Goal: Information Seeking & Learning: Find specific fact

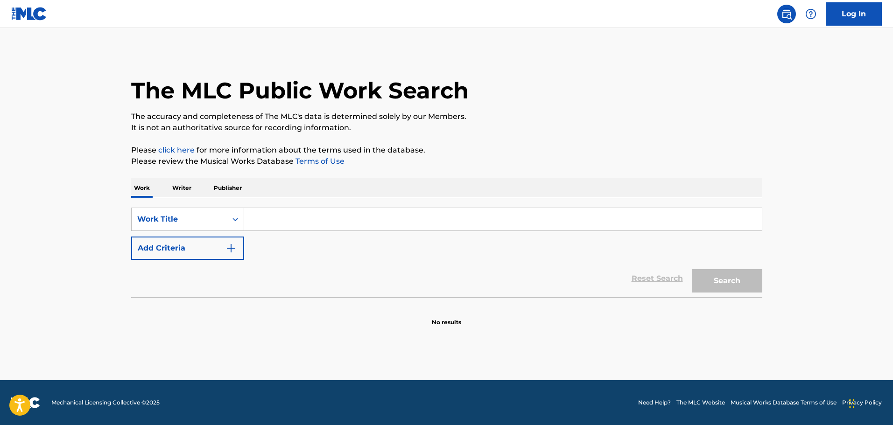
click at [287, 216] on input "Search Form" at bounding box center [503, 219] width 518 height 22
type input "n"
type input "unknown legend"
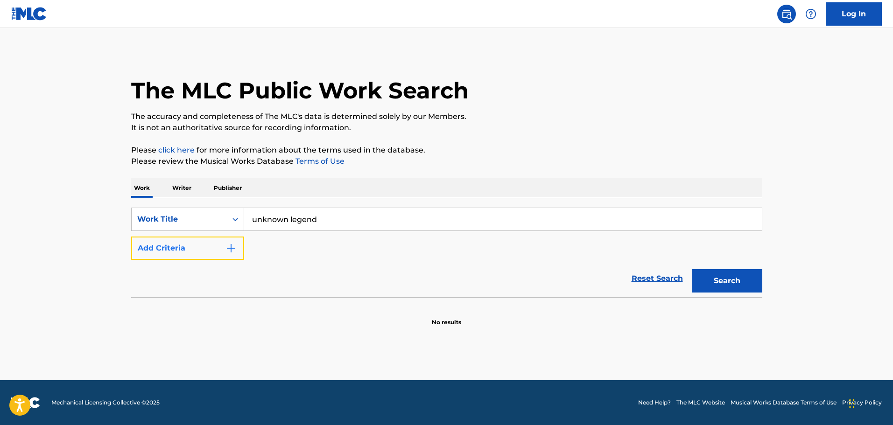
click at [231, 250] on img "Search Form" at bounding box center [231, 248] width 11 height 11
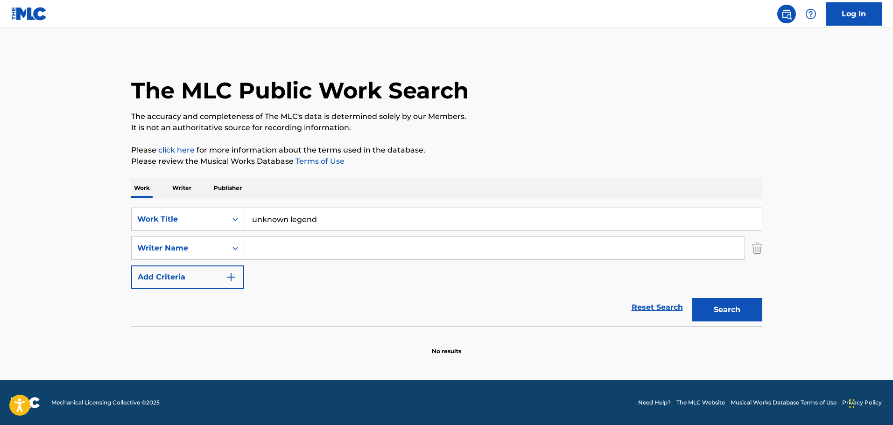
click at [299, 250] on input "Search Form" at bounding box center [494, 248] width 501 height 22
type input "[PERSON_NAME]"
click at [693, 298] on button "Search" at bounding box center [728, 309] width 70 height 23
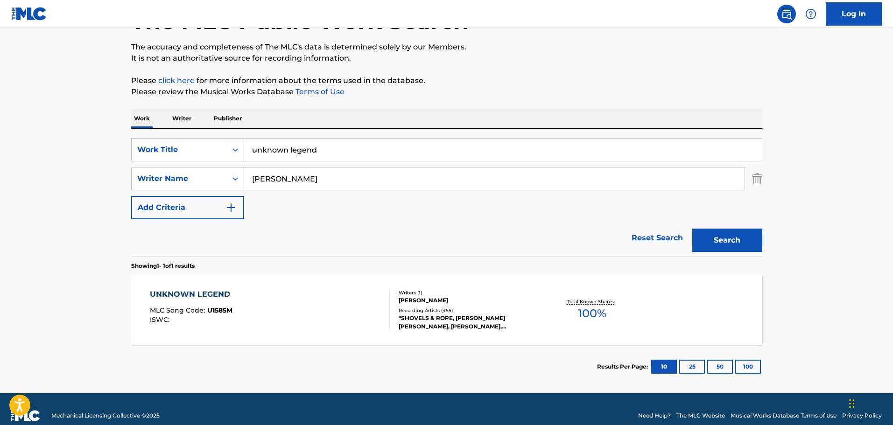
scroll to position [83, 0]
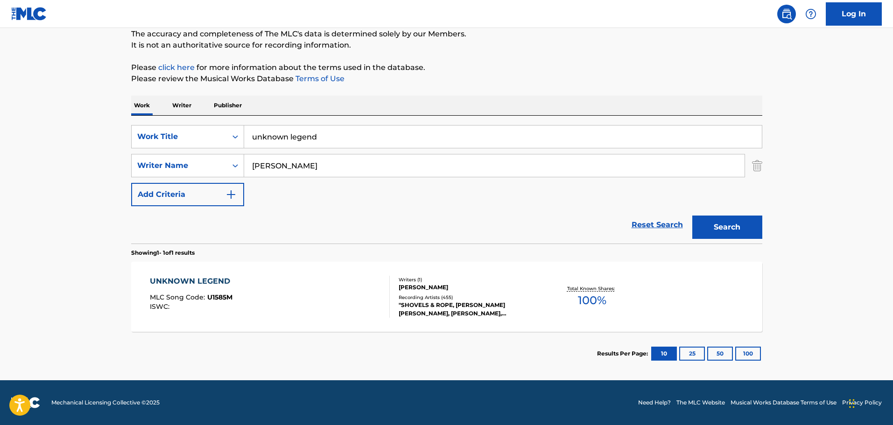
click at [320, 312] on div "UNKNOWN LEGEND MLC Song Code : U1585M ISWC :" at bounding box center [270, 297] width 240 height 42
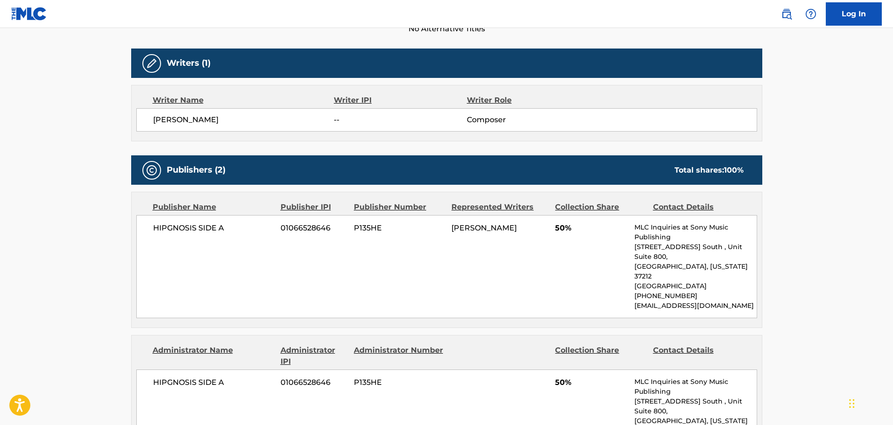
click at [165, 268] on div "HIPGNOSIS SIDE A 01066528646 P135HE [PERSON_NAME] 50% MLC Inquiries at Sony Mus…" at bounding box center [446, 266] width 621 height 103
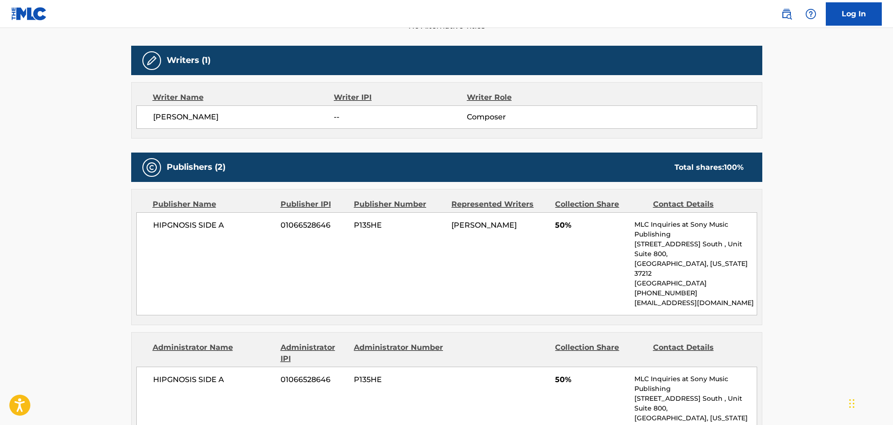
scroll to position [420, 0]
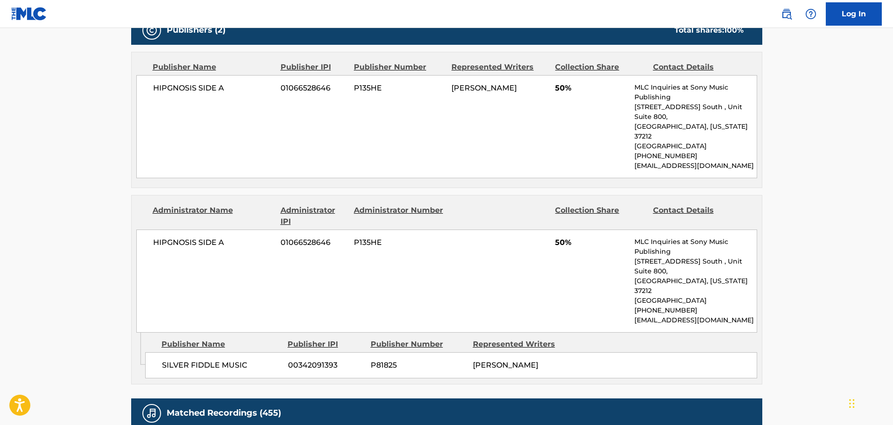
click at [667, 353] on div "SILVER FIDDLE MUSIC 00342091393 P81825 [PERSON_NAME]" at bounding box center [451, 366] width 612 height 26
click at [785, 342] on main "< Back to public search results Copy work link UNKNOWN LEGEND Work Detail Membe…" at bounding box center [446, 178] width 893 height 1140
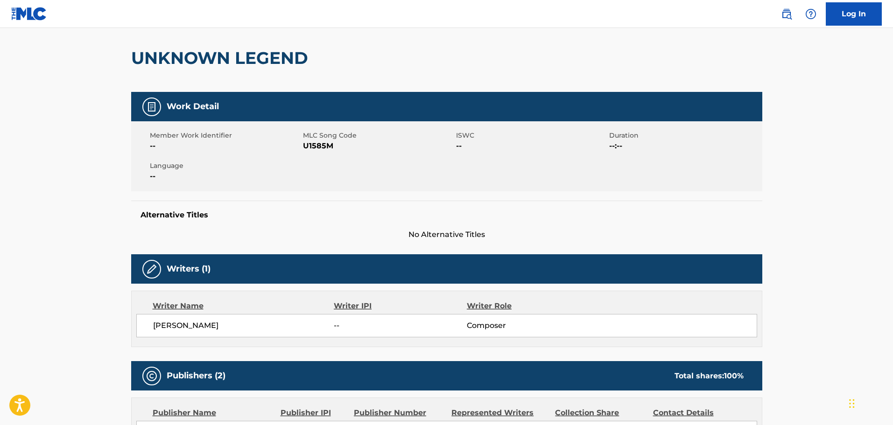
scroll to position [0, 0]
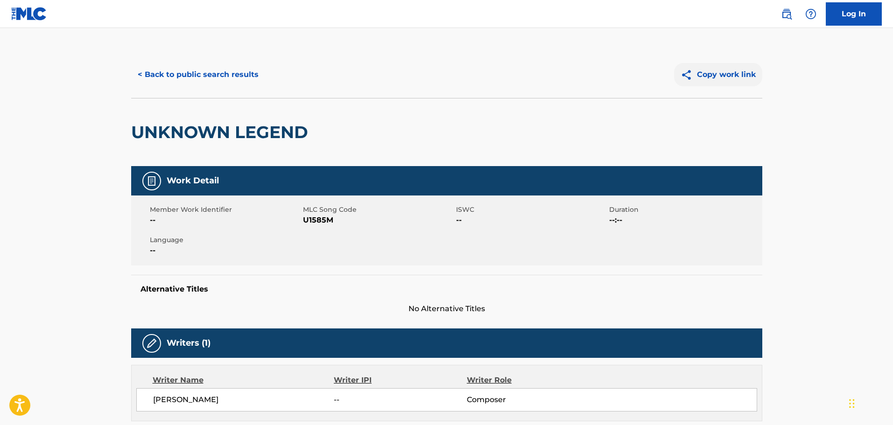
click at [730, 75] on button "Copy work link" at bounding box center [718, 74] width 88 height 23
drag, startPoint x: 730, startPoint y: 75, endPoint x: 302, endPoint y: 309, distance: 487.2
click at [285, 310] on span "No Alternative Titles" at bounding box center [446, 309] width 631 height 11
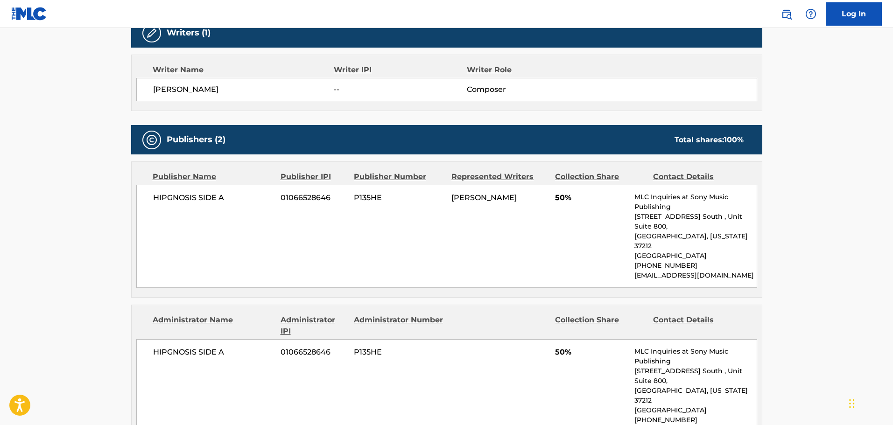
scroll to position [327, 0]
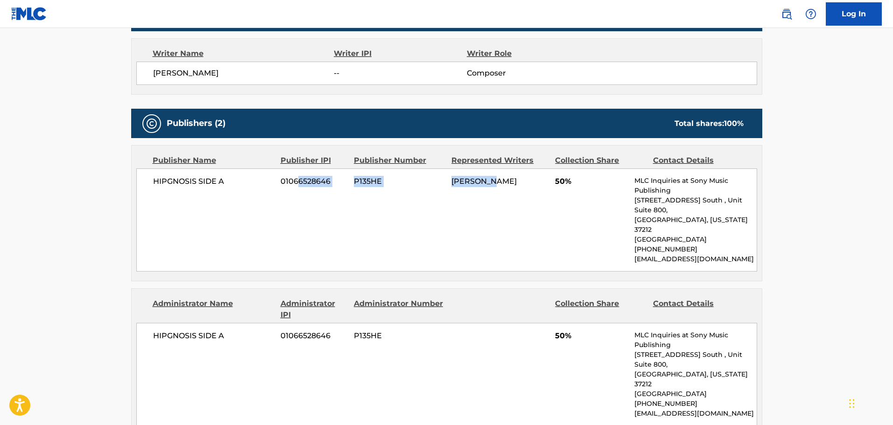
drag, startPoint x: 335, startPoint y: 199, endPoint x: 494, endPoint y: 209, distance: 159.2
click at [494, 209] on div "HIPGNOSIS SIDE A 01066528646 P135HE [PERSON_NAME] 50% MLC Inquiries at Sony Mus…" at bounding box center [446, 220] width 621 height 103
click at [522, 233] on div "HIPGNOSIS SIDE A 01066528646 P135HE [PERSON_NAME] 50% MLC Inquiries at Sony Mus…" at bounding box center [446, 220] width 621 height 103
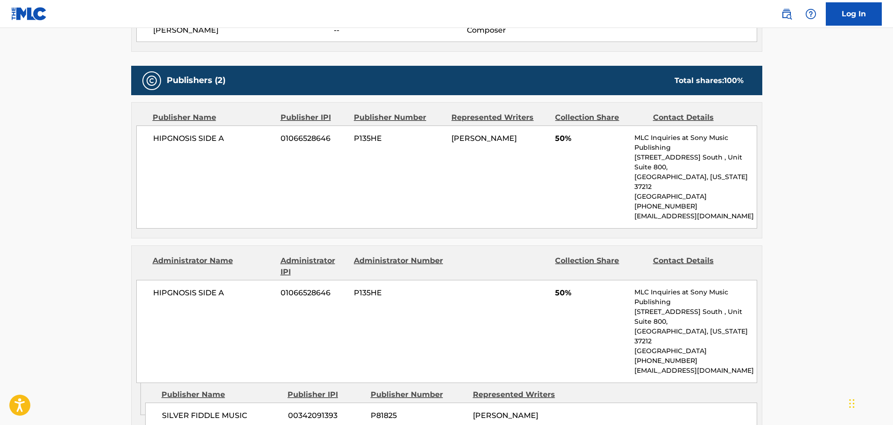
scroll to position [467, 0]
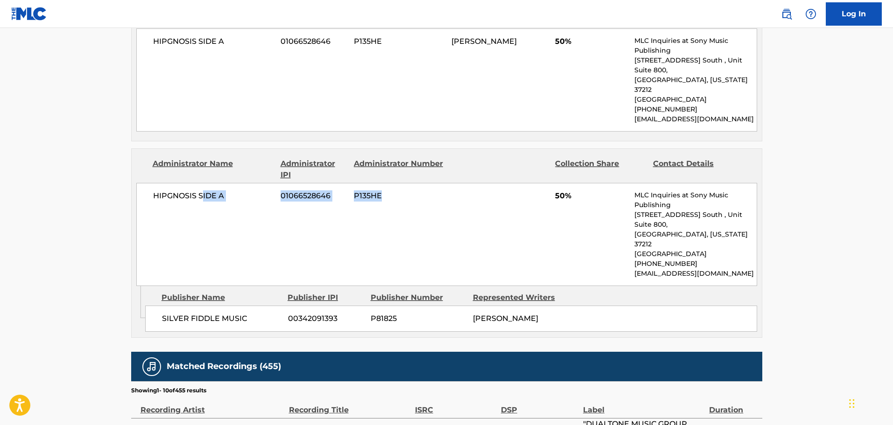
drag, startPoint x: 204, startPoint y: 216, endPoint x: 469, endPoint y: 223, distance: 265.4
click at [463, 221] on div "HIPGNOSIS SIDE A 01066528646 P135HE 50% MLC Inquiries at Sony Music Publishing …" at bounding box center [446, 234] width 621 height 103
click at [274, 227] on div "HIPGNOSIS SIDE A 01066528646 P135HE 50% MLC Inquiries at Sony Music Publishing …" at bounding box center [446, 234] width 621 height 103
click at [165, 190] on div "HIPGNOSIS SIDE A 01066528646 P135HE 50% MLC Inquiries at Sony Music Publishing …" at bounding box center [446, 234] width 621 height 103
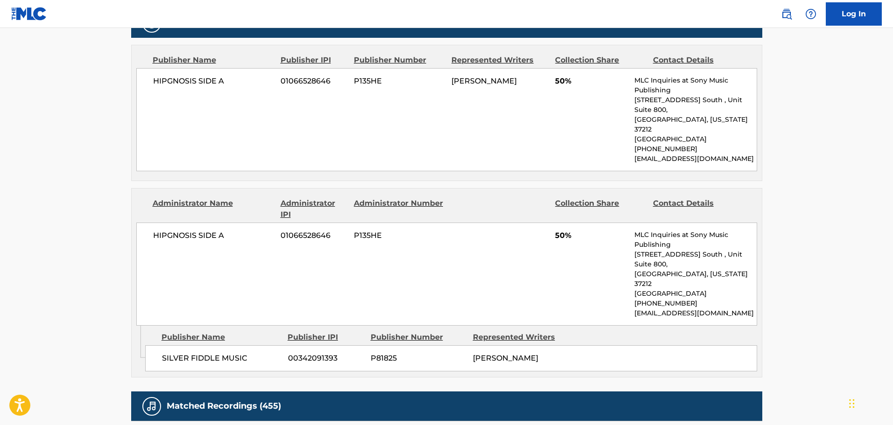
scroll to position [374, 0]
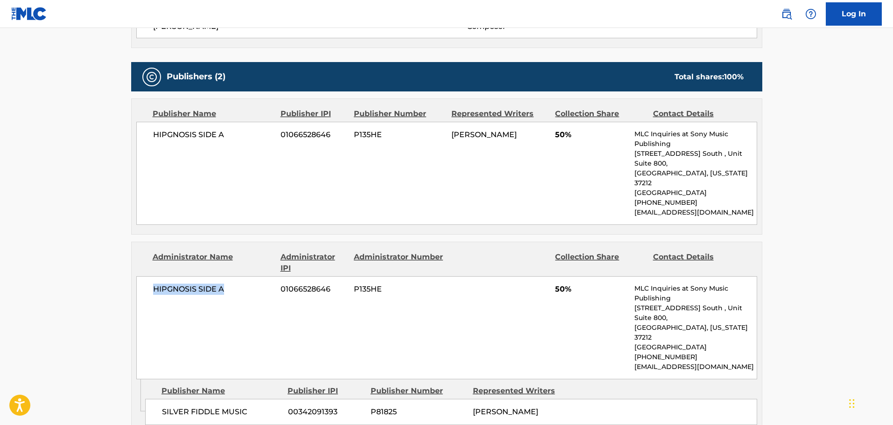
drag, startPoint x: 186, startPoint y: 268, endPoint x: 141, endPoint y: 269, distance: 45.3
click at [141, 277] on div "HIPGNOSIS SIDE A 01066528646 P135HE 50% MLC Inquiries at Sony Music Publishing …" at bounding box center [446, 328] width 621 height 103
drag, startPoint x: 164, startPoint y: 264, endPoint x: 457, endPoint y: 307, distance: 296.5
click at [457, 307] on div "HIPGNOSIS SIDE A 01066528646 P135HE 50% MLC Inquiries at Sony Music Publishing …" at bounding box center [446, 328] width 621 height 103
click at [301, 313] on div "HIPGNOSIS SIDE A 01066528646 P135HE 50% MLC Inquiries at Sony Music Publishing …" at bounding box center [446, 328] width 621 height 103
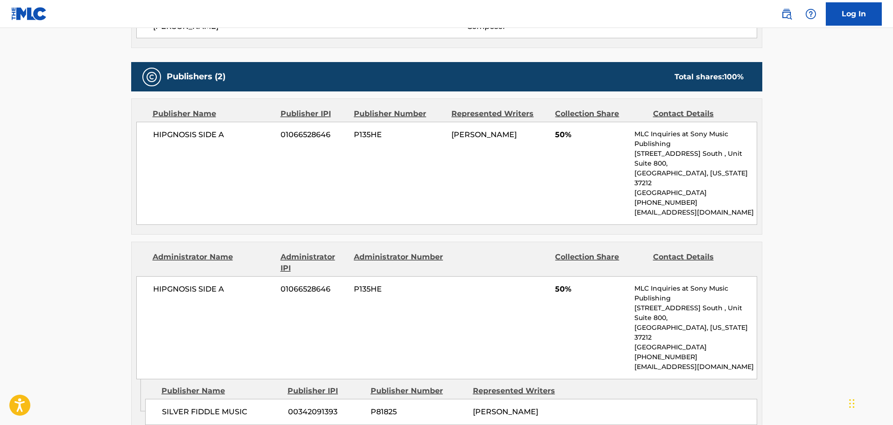
click at [521, 303] on div "HIPGNOSIS SIDE A 01066528646 P135HE 50% MLC Inquiries at Sony Music Publishing …" at bounding box center [446, 328] width 621 height 103
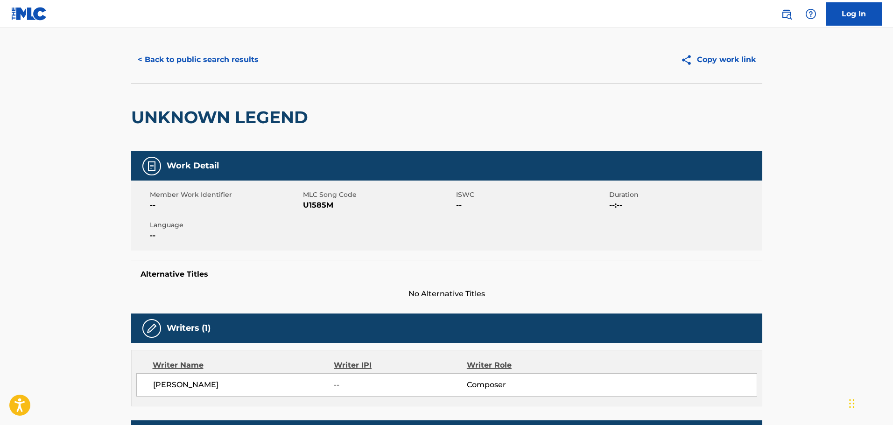
scroll to position [0, 0]
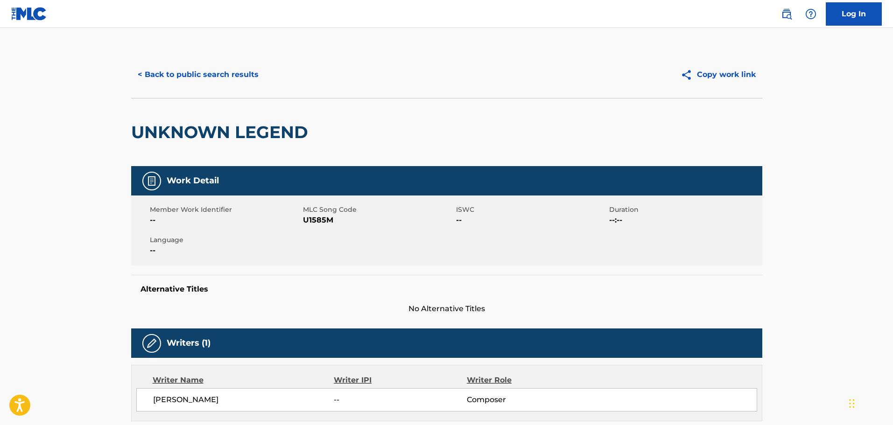
drag, startPoint x: 94, startPoint y: 208, endPoint x: 100, endPoint y: 208, distance: 5.6
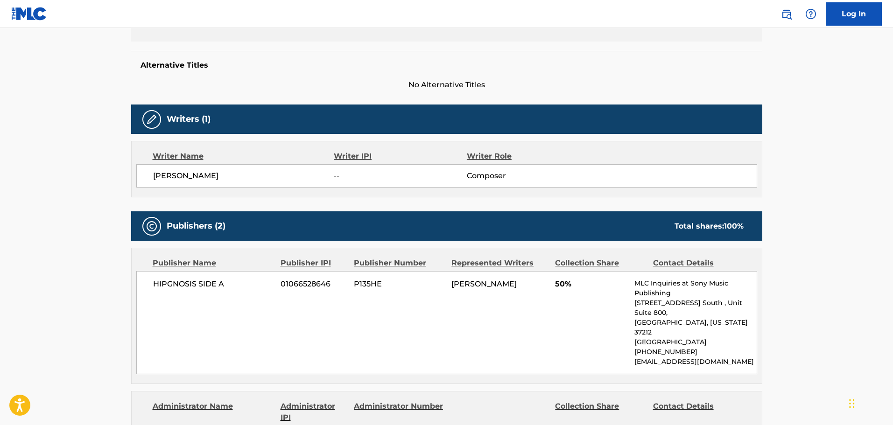
scroll to position [327, 0]
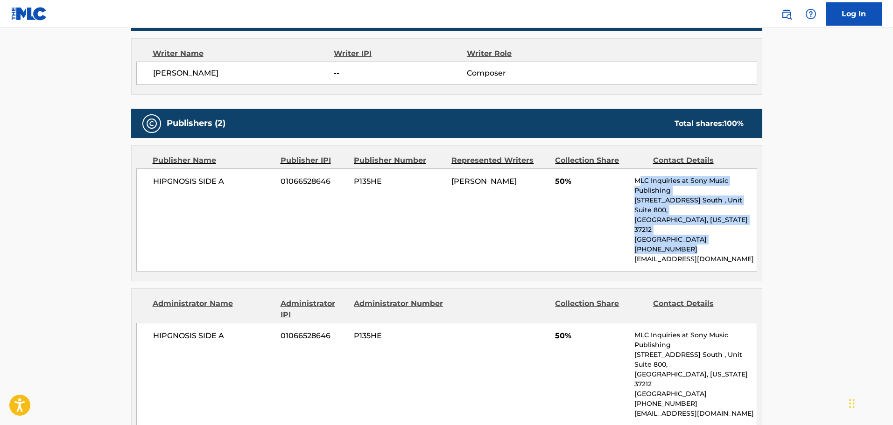
drag, startPoint x: 638, startPoint y: 184, endPoint x: 711, endPoint y: 232, distance: 88.0
click at [711, 232] on div "MLC Inquiries at Sony Music Publishing [STREET_ADDRESS] [GEOGRAPHIC_DATA][US_ST…" at bounding box center [696, 220] width 122 height 88
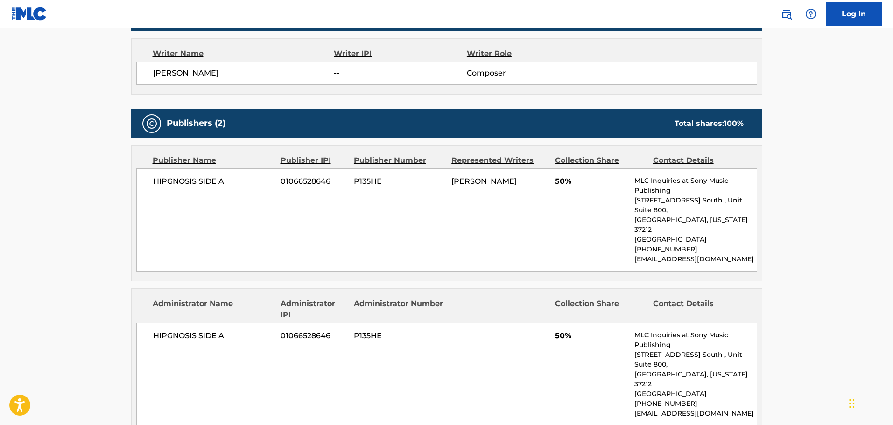
click at [564, 234] on div "HIPGNOSIS SIDE A 01066528646 P135HE [PERSON_NAME] 50% MLC Inquiries at Sony Mus…" at bounding box center [446, 220] width 621 height 103
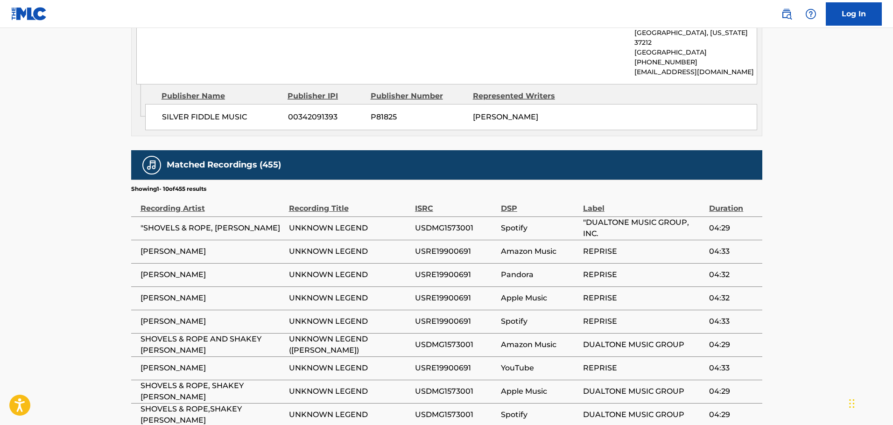
scroll to position [701, 0]
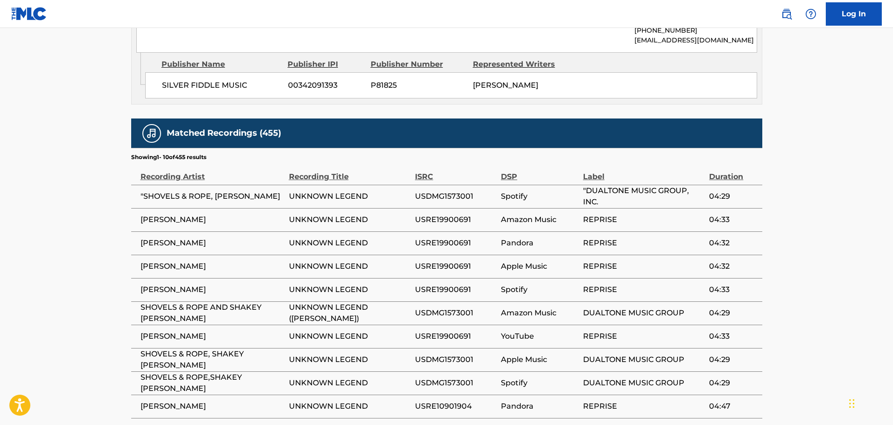
click at [505, 191] on span "Spotify" at bounding box center [540, 196] width 78 height 11
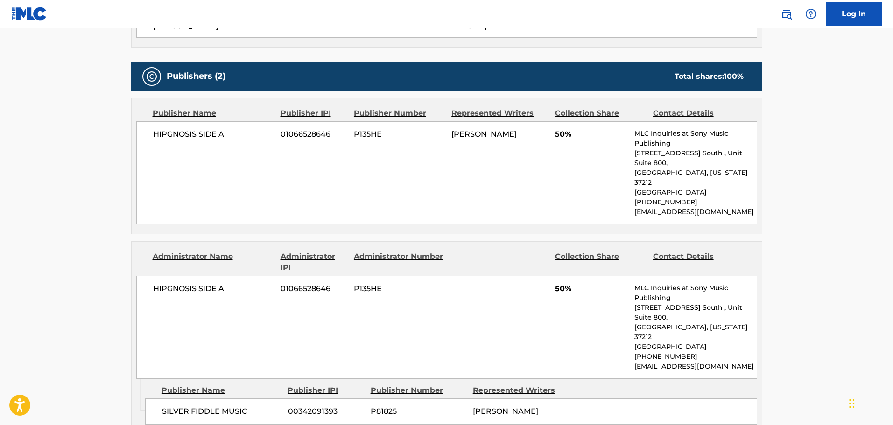
scroll to position [374, 0]
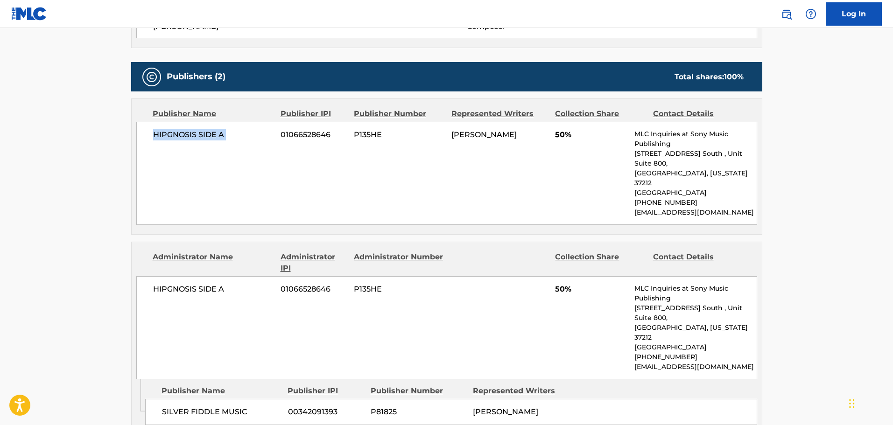
drag, startPoint x: 155, startPoint y: 133, endPoint x: 279, endPoint y: 139, distance: 124.8
click at [279, 139] on div "HIPGNOSIS SIDE A 01066528646 P135HE [PERSON_NAME] 50% MLC Inquiries at Sony Mus…" at bounding box center [446, 173] width 621 height 103
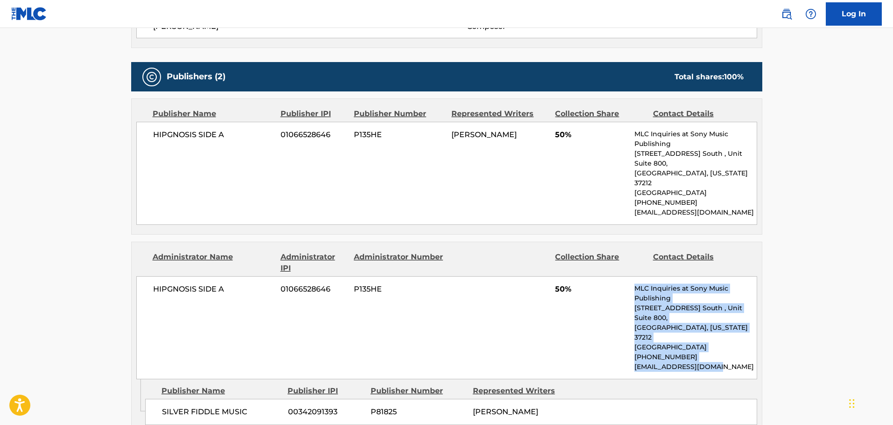
drag, startPoint x: 631, startPoint y: 269, endPoint x: 740, endPoint y: 332, distance: 125.4
click at [740, 332] on div "HIPGNOSIS SIDE A 01066528646 P135HE 50% MLC Inquiries at Sony Music Publishing …" at bounding box center [446, 328] width 621 height 103
click at [759, 337] on div "Administrator Name Administrator IPI Administrator Number Collection Share Cont…" at bounding box center [447, 310] width 631 height 137
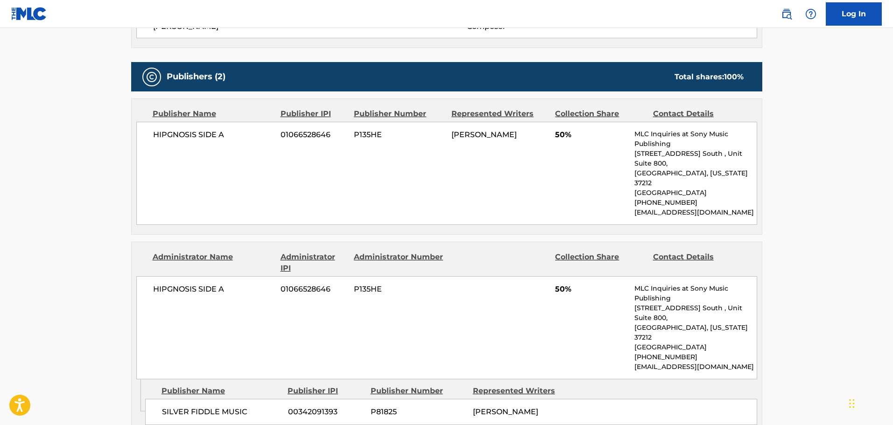
click at [721, 386] on div "Publisher Name Publisher IPI Publisher Number Represented Writers" at bounding box center [451, 391] width 612 height 11
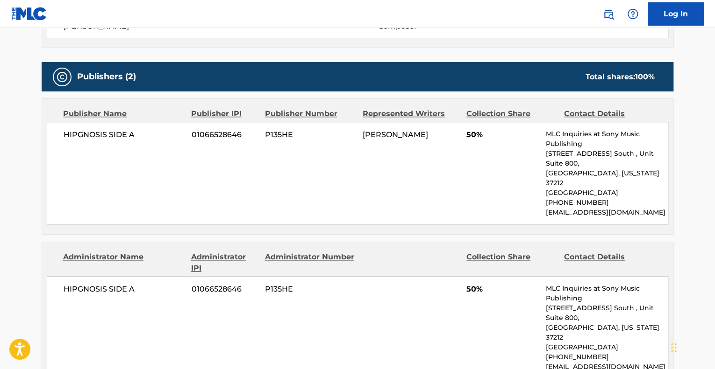
click at [708, 71] on main "< Back to public search results Copy work link UNKNOWN LEGEND Work Detail Membe…" at bounding box center [357, 224] width 715 height 1140
